Goal: Task Accomplishment & Management: Use online tool/utility

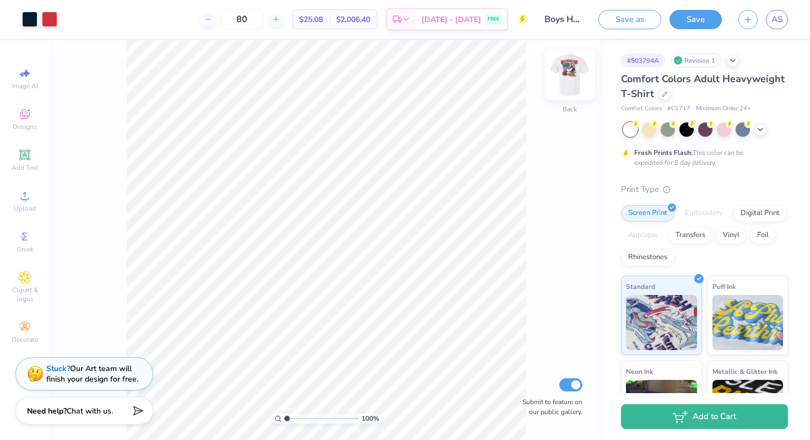
click at [566, 78] on img at bounding box center [570, 75] width 44 height 44
click at [285, 413] on input "range" at bounding box center [321, 418] width 74 height 10
click at [290, 416] on input "range" at bounding box center [321, 418] width 74 height 10
click at [569, 75] on img at bounding box center [570, 75] width 44 height 44
click at [570, 74] on img at bounding box center [570, 75] width 44 height 44
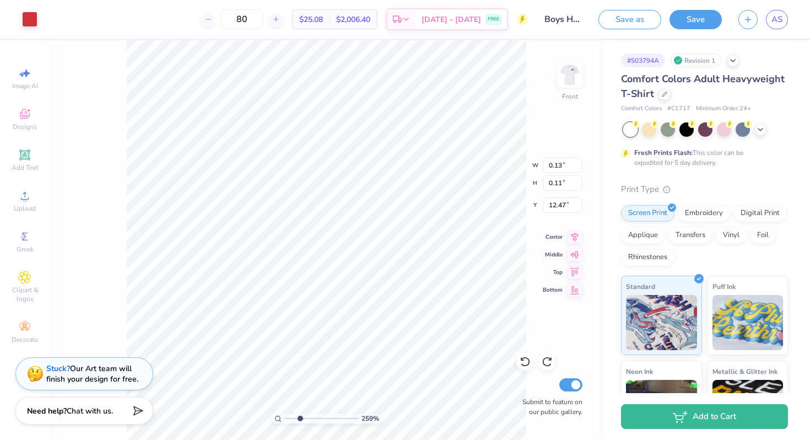
drag, startPoint x: 290, startPoint y: 416, endPoint x: 300, endPoint y: 416, distance: 9.4
click at [300, 416] on input "range" at bounding box center [321, 418] width 74 height 10
drag, startPoint x: 299, startPoint y: 419, endPoint x: 269, endPoint y: 416, distance: 29.9
click at [284, 416] on input "range" at bounding box center [321, 418] width 74 height 10
click at [711, 63] on div "Revision 1" at bounding box center [695, 60] width 51 height 14
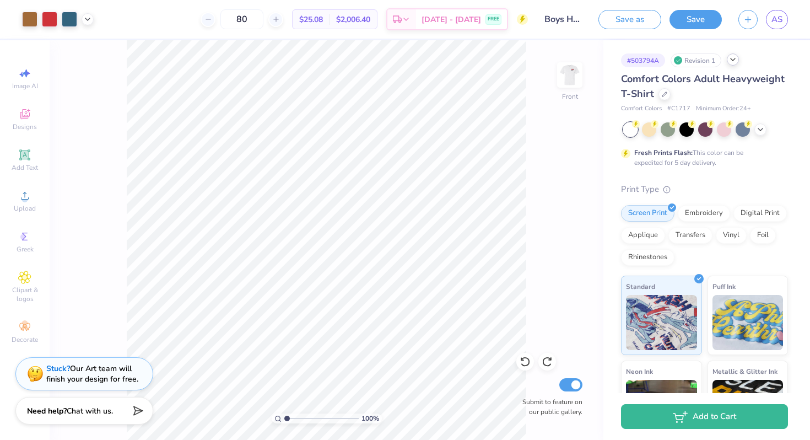
click at [738, 61] on div at bounding box center [733, 59] width 12 height 12
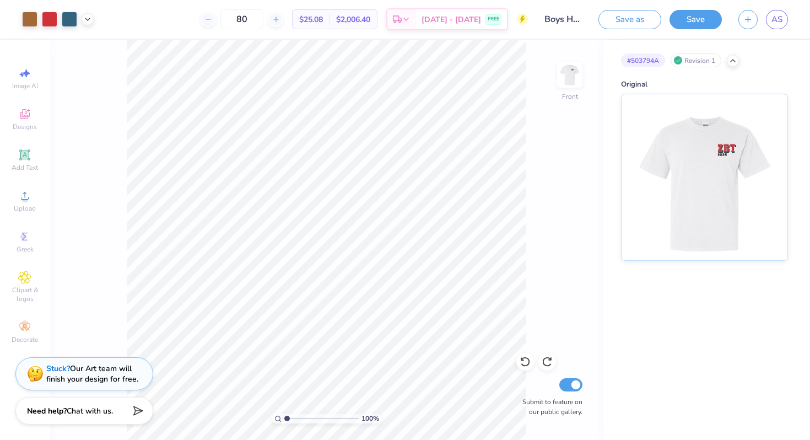
click at [770, 47] on div "# 503794A Revision 1 Original" at bounding box center [706, 150] width 207 height 220
click at [736, 61] on icon at bounding box center [732, 59] width 9 height 9
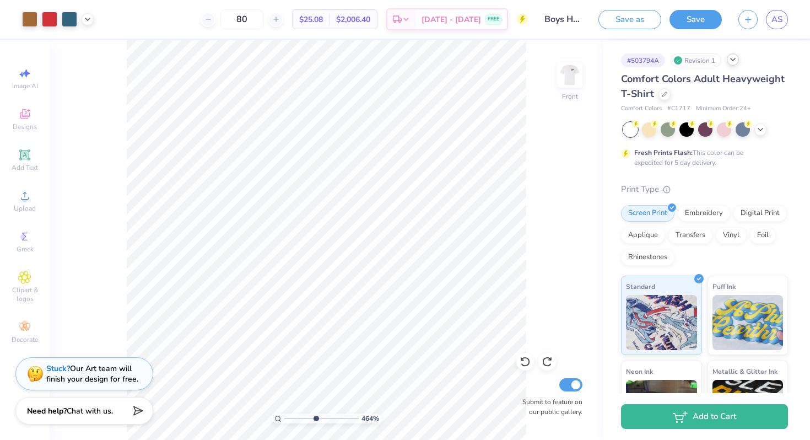
drag, startPoint x: 286, startPoint y: 416, endPoint x: 315, endPoint y: 415, distance: 28.1
type input "4.81"
click at [315, 415] on input "range" at bounding box center [321, 418] width 74 height 10
type input "13.55"
drag, startPoint x: 315, startPoint y: 416, endPoint x: 212, endPoint y: 424, distance: 102.7
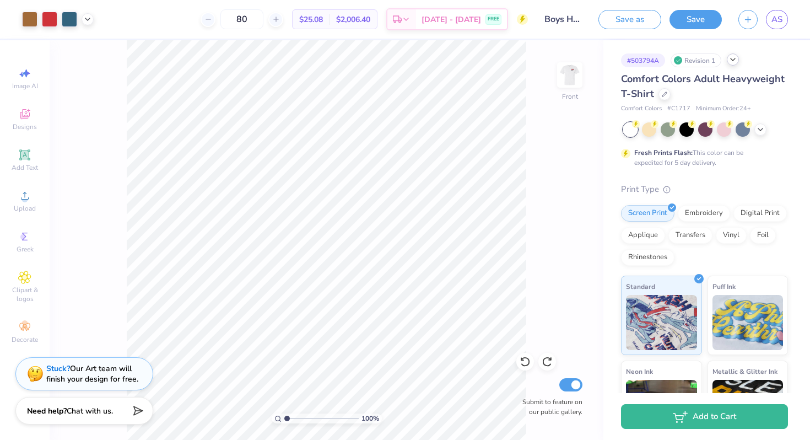
click at [284, 423] on input "range" at bounding box center [321, 418] width 74 height 10
click at [783, 18] on link "AS" at bounding box center [777, 19] width 22 height 19
drag, startPoint x: 286, startPoint y: 417, endPoint x: 294, endPoint y: 416, distance: 7.2
click at [294, 416] on input "range" at bounding box center [321, 418] width 74 height 10
drag, startPoint x: 293, startPoint y: 418, endPoint x: 277, endPoint y: 418, distance: 16.5
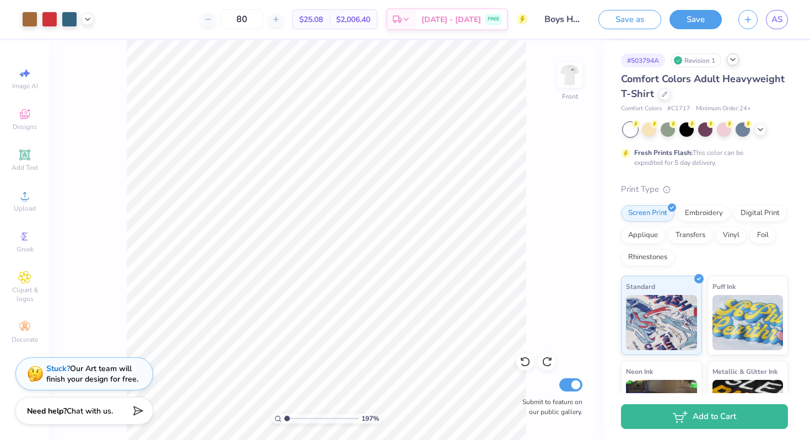
click at [284, 418] on input "range" at bounding box center [321, 418] width 74 height 10
drag, startPoint x: 286, startPoint y: 416, endPoint x: 293, endPoint y: 416, distance: 7.2
type input "1.88"
click at [293, 416] on input "range" at bounding box center [321, 418] width 74 height 10
type input "3.38"
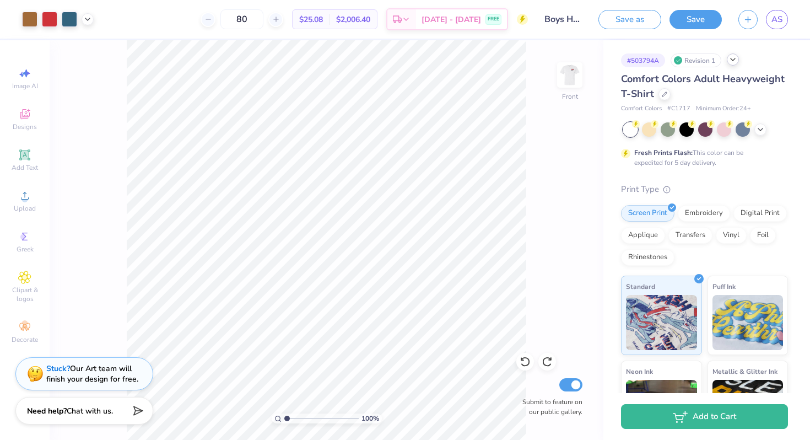
drag, startPoint x: 292, startPoint y: 418, endPoint x: 275, endPoint y: 418, distance: 17.1
click at [284, 418] on input "range" at bounding box center [321, 418] width 74 height 10
click at [527, 360] on icon at bounding box center [524, 361] width 11 height 11
click at [527, 360] on div "100 % Front Submit to feature on our public gallery." at bounding box center [327, 239] width 554 height 399
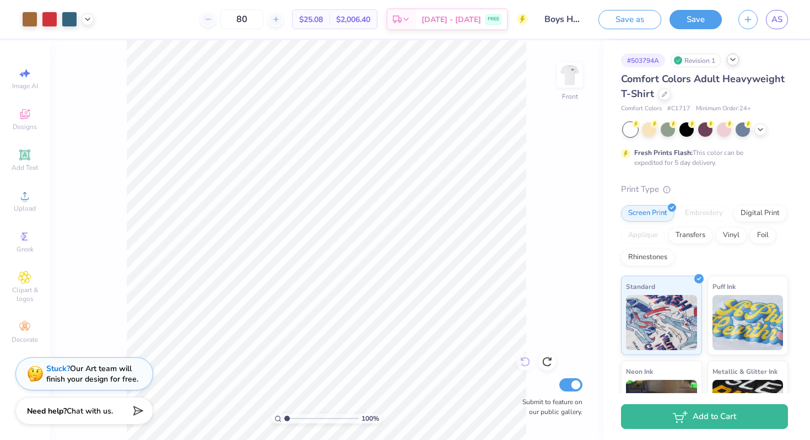
click at [527, 360] on div "100 % Front Submit to feature on our public gallery." at bounding box center [327, 239] width 554 height 399
drag, startPoint x: 285, startPoint y: 416, endPoint x: 292, endPoint y: 416, distance: 7.2
type input "1.73"
click at [292, 416] on input "range" at bounding box center [321, 418] width 74 height 10
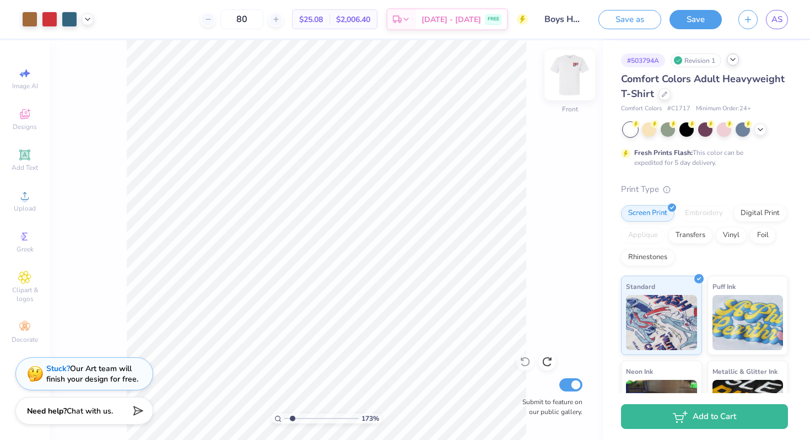
click at [571, 77] on img at bounding box center [570, 75] width 44 height 44
type input "3.68"
click at [565, 72] on img at bounding box center [570, 75] width 44 height 44
drag, startPoint x: 294, startPoint y: 417, endPoint x: 267, endPoint y: 417, distance: 26.4
type input "1"
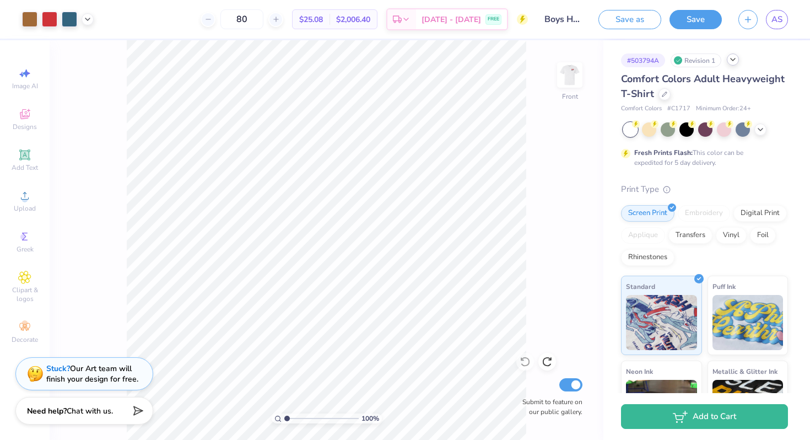
click at [284, 417] on input "range" at bounding box center [321, 418] width 74 height 10
click at [756, 124] on icon at bounding box center [760, 128] width 9 height 9
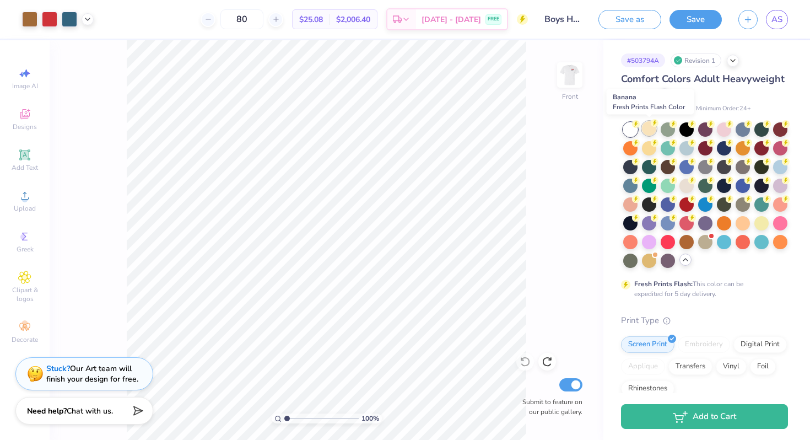
click at [651, 131] on div at bounding box center [649, 128] width 14 height 14
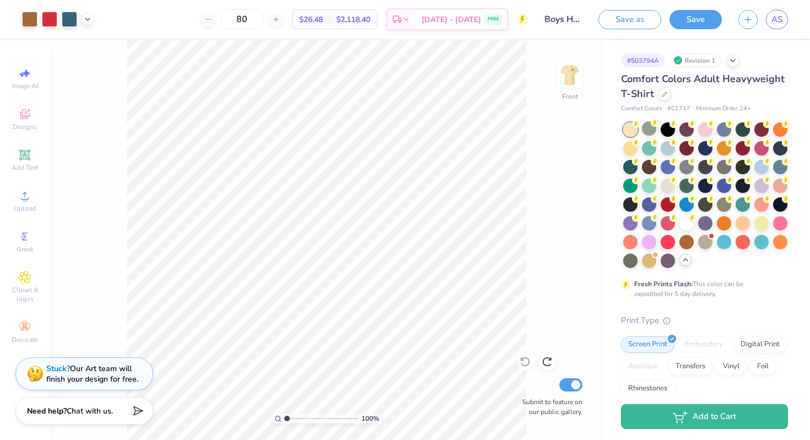
click at [640, 129] on div at bounding box center [705, 194] width 165 height 145
click at [632, 127] on icon at bounding box center [636, 124] width 8 height 8
click at [684, 218] on div at bounding box center [686, 223] width 14 height 14
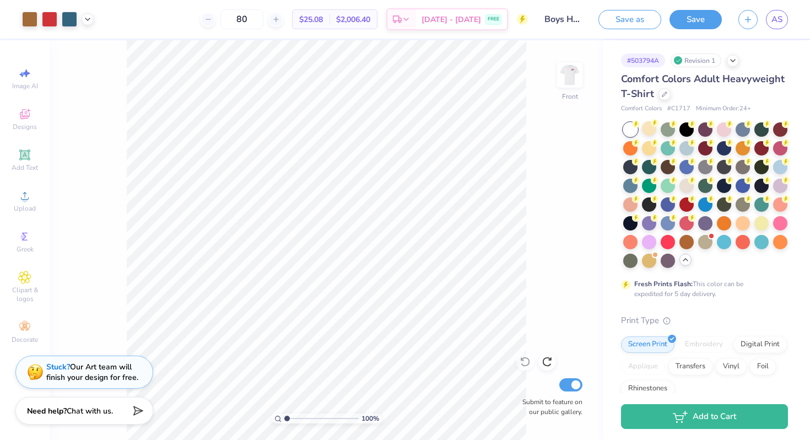
click at [55, 366] on strong "Stuck?" at bounding box center [58, 366] width 24 height 10
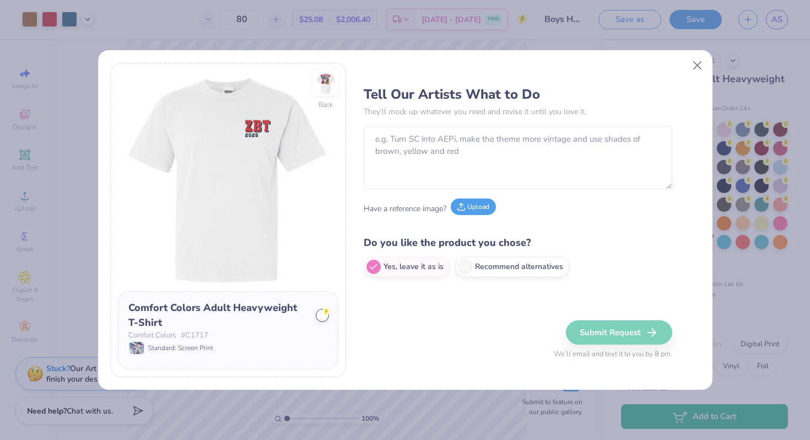
click at [473, 214] on button "Upload" at bounding box center [473, 206] width 45 height 17
click at [470, 207] on button "Upload" at bounding box center [473, 206] width 45 height 17
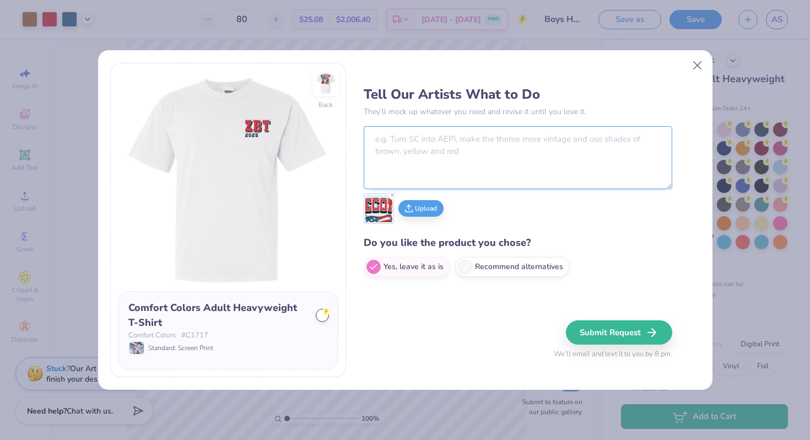
click at [452, 158] on textarea at bounding box center [518, 157] width 308 height 63
click at [322, 98] on img at bounding box center [325, 83] width 51 height 51
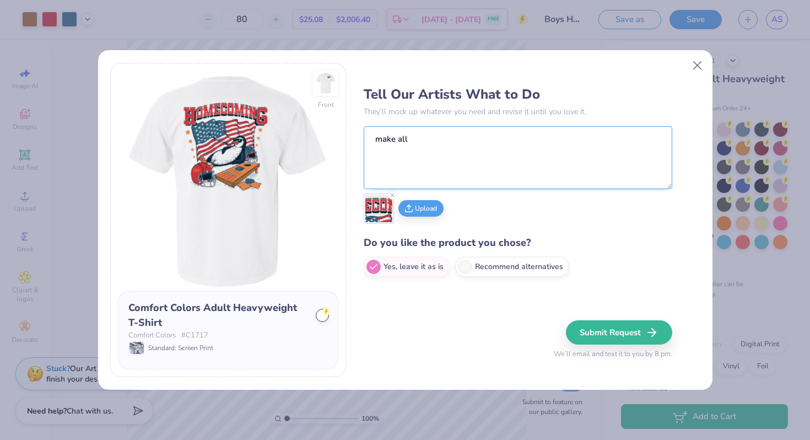
click at [414, 140] on textarea "make all" at bounding box center [518, 157] width 308 height 63
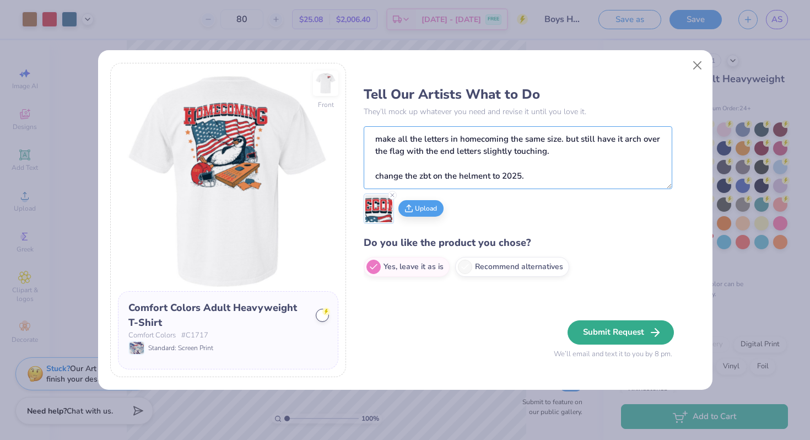
type textarea "make all the letters in homecoming the same size. but still have it arch over t…"
click at [591, 332] on button "Submit Request" at bounding box center [620, 332] width 106 height 24
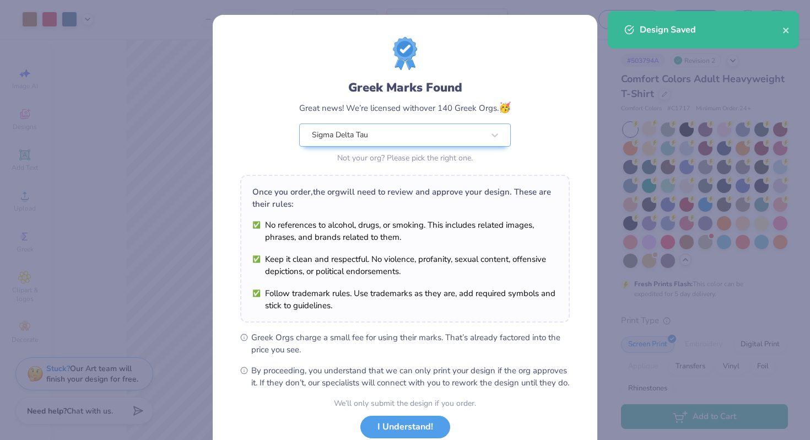
click at [529, 120] on div "Greek Marks Found Great news! We’re licensed with over 140 Greek Orgs. 🥳 Sigma …" at bounding box center [404, 101] width 329 height 129
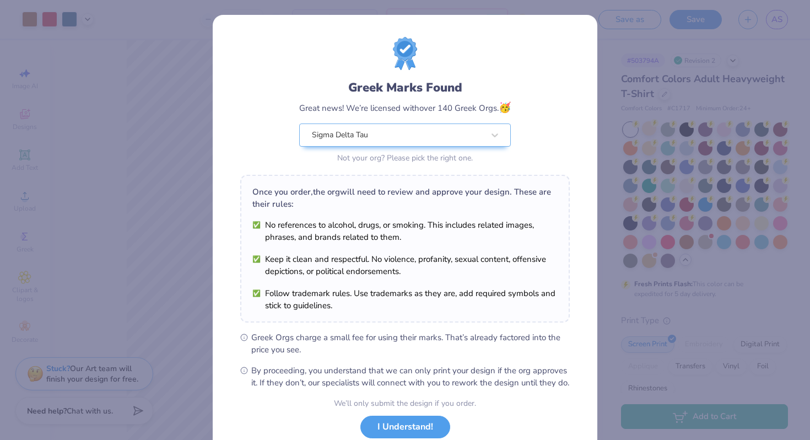
scroll to position [76, 0]
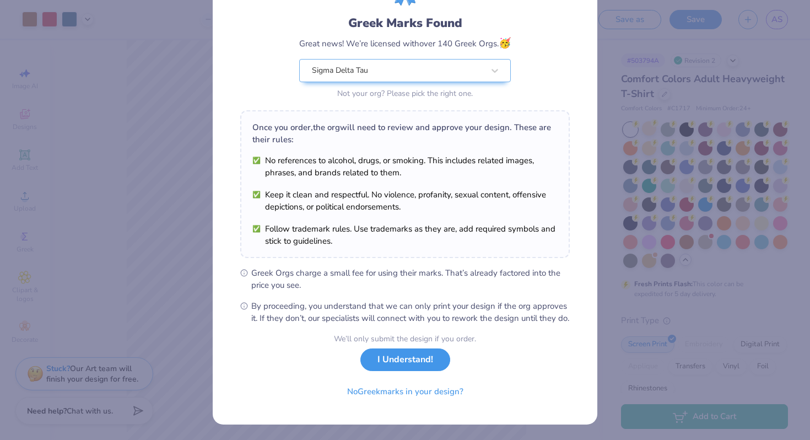
click at [429, 366] on button "I Understand!" at bounding box center [405, 359] width 90 height 23
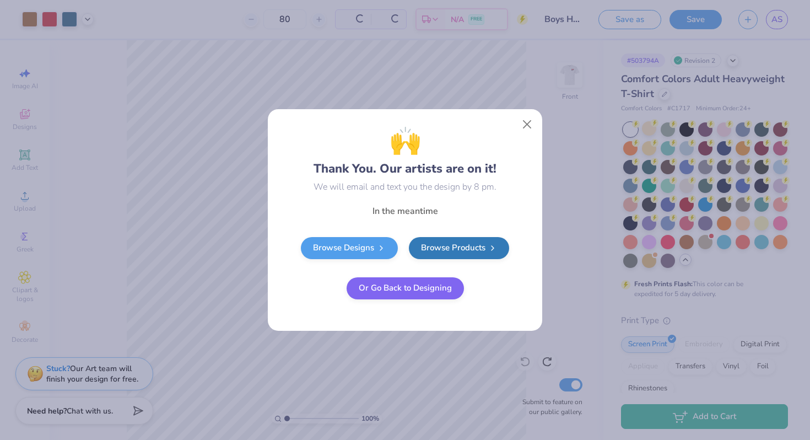
scroll to position [0, 0]
click at [537, 118] on button "Close" at bounding box center [527, 124] width 21 height 21
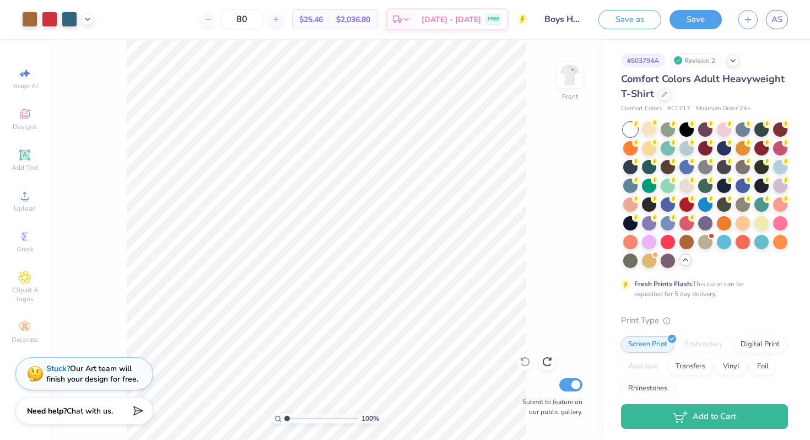
drag, startPoint x: 261, startPoint y: 16, endPoint x: 233, endPoint y: 16, distance: 27.5
click at [233, 16] on div "80" at bounding box center [242, 19] width 83 height 20
type input "55"
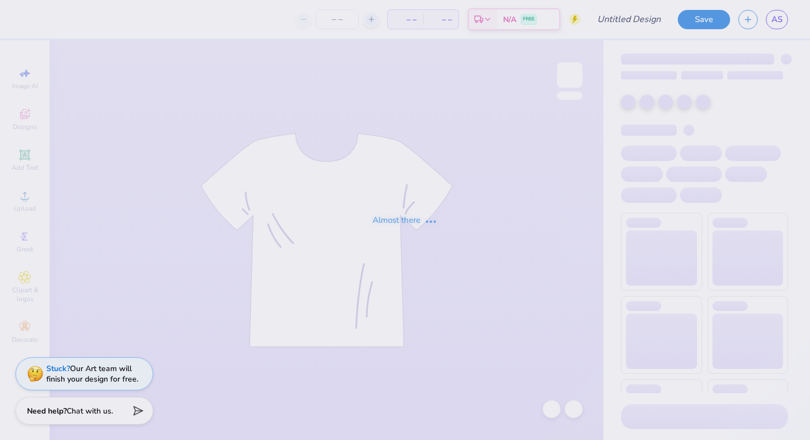
type input "Boys Hoco"
type input "80"
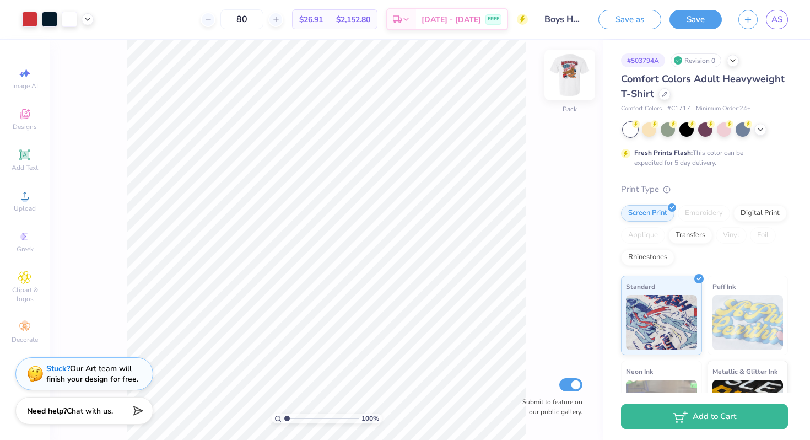
click at [565, 83] on img at bounding box center [570, 75] width 44 height 44
type input "1.4"
click at [289, 417] on input "range" at bounding box center [321, 418] width 74 height 10
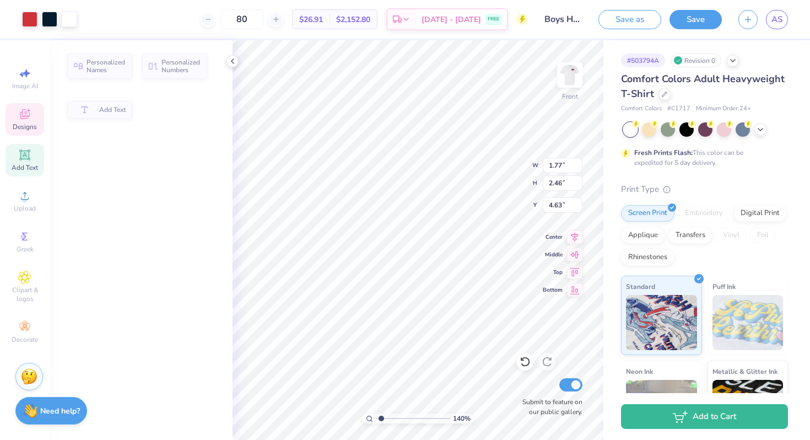
type input "1.77"
type input "2.46"
type input "4.63"
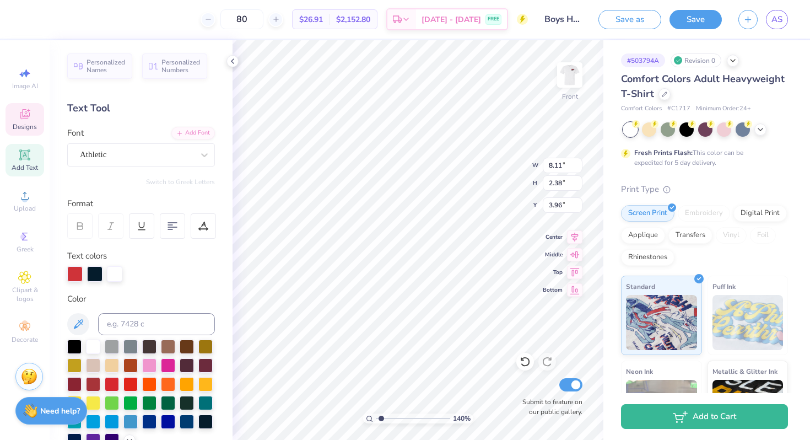
type input "8.11"
type input "2.38"
type input "3.96"
type textarea "OMECOMINg"
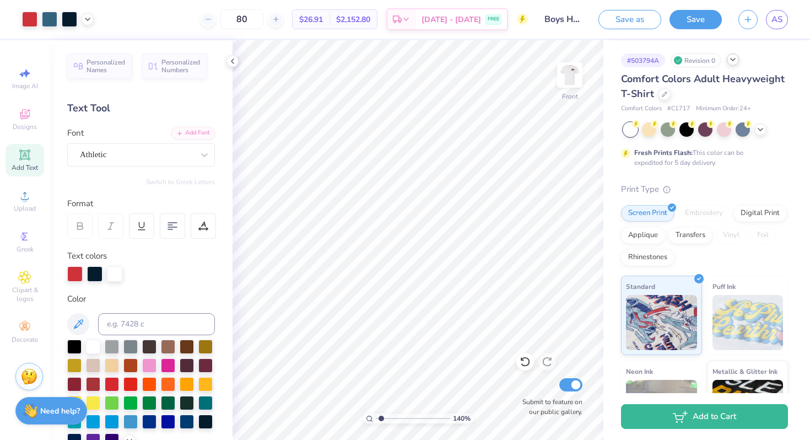
click at [734, 58] on icon at bounding box center [732, 59] width 9 height 9
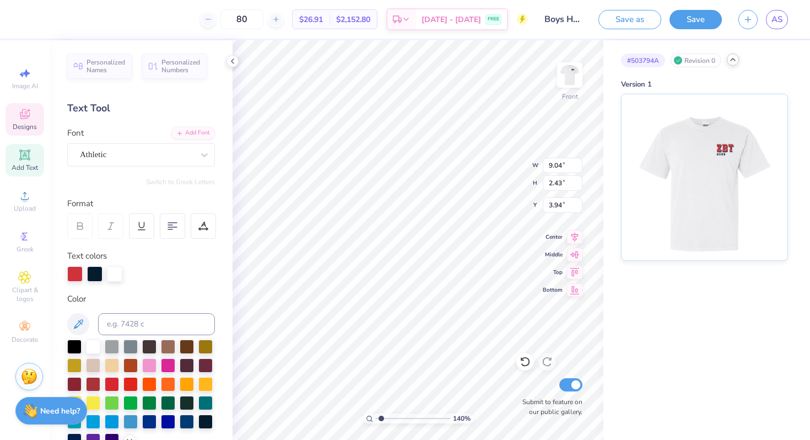
type input "9.04"
type input "2.43"
type input "3.94"
type textarea "HOMECOMINg"
type input "10.76"
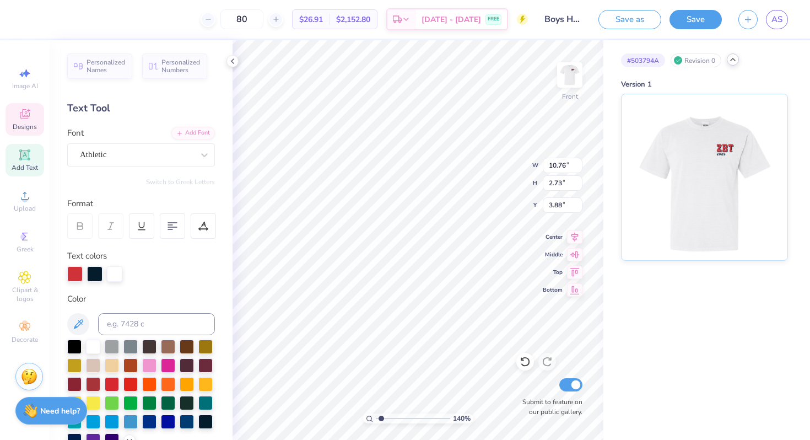
type input "2.73"
type input "4.09"
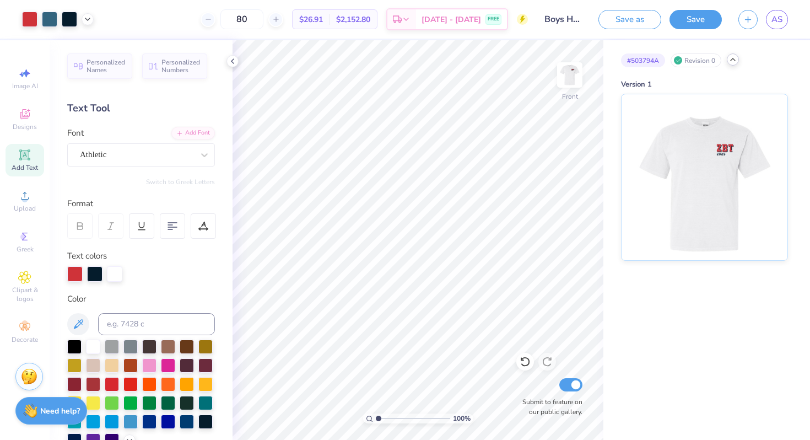
drag, startPoint x: 380, startPoint y: 418, endPoint x: 344, endPoint y: 415, distance: 35.9
click at [376, 415] on input "range" at bounding box center [413, 418] width 74 height 10
click at [380, 418] on input "range" at bounding box center [413, 418] width 74 height 10
click at [611, 322] on div "# 503794A Revision 0 Version 1" at bounding box center [706, 239] width 207 height 399
click at [567, 78] on img at bounding box center [570, 75] width 44 height 44
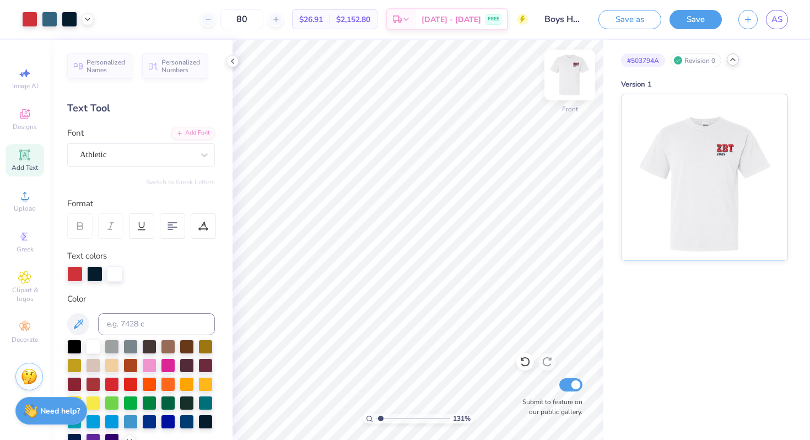
click at [575, 71] on img at bounding box center [570, 75] width 44 height 44
click at [563, 76] on img at bounding box center [570, 75] width 44 height 44
click at [232, 64] on icon at bounding box center [232, 61] width 9 height 9
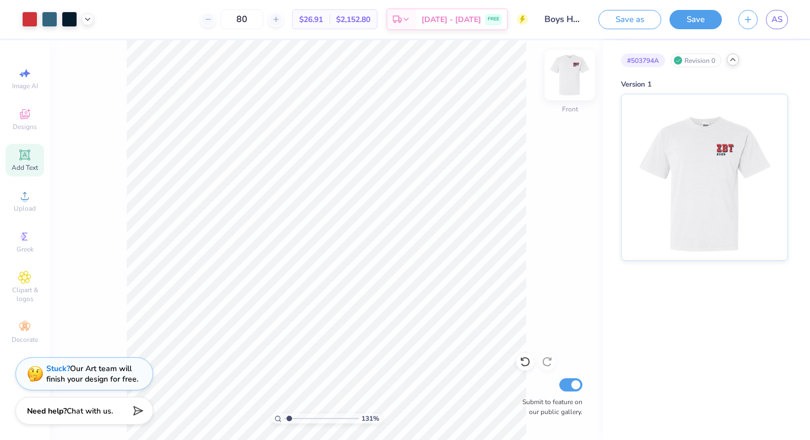
click at [576, 77] on img at bounding box center [570, 75] width 44 height 44
drag, startPoint x: 289, startPoint y: 418, endPoint x: 253, endPoint y: 417, distance: 35.3
type input "1"
click at [284, 417] on input "range" at bounding box center [321, 418] width 74 height 10
click at [575, 69] on img at bounding box center [570, 75] width 44 height 44
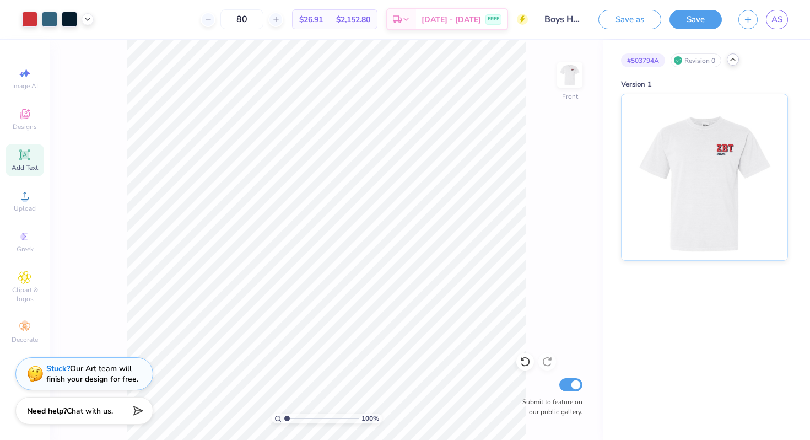
click at [733, 58] on icon at bounding box center [732, 59] width 9 height 9
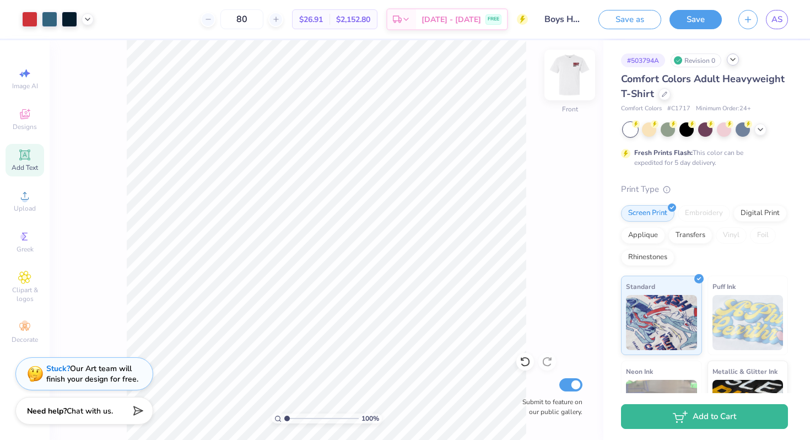
click at [577, 78] on img at bounding box center [570, 75] width 44 height 44
